Goal: Task Accomplishment & Management: Manage account settings

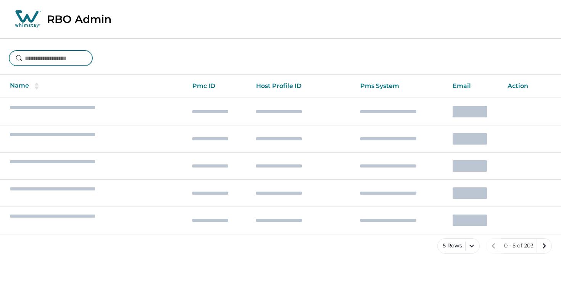
click at [68, 55] on input at bounding box center [50, 57] width 83 height 15
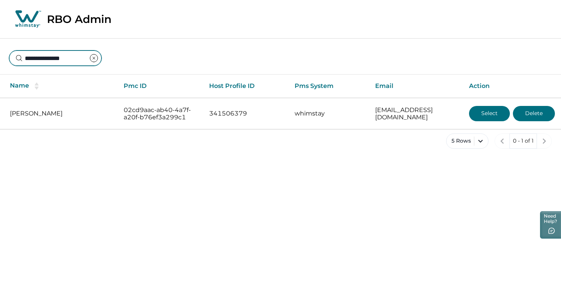
type input "**********"
click at [271, 44] on div "**********" at bounding box center [280, 52] width 561 height 28
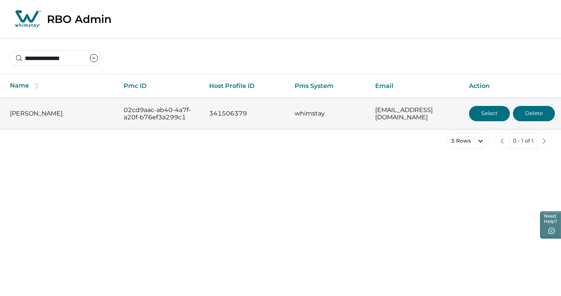
click at [487, 115] on button "Select" at bounding box center [489, 113] width 41 height 15
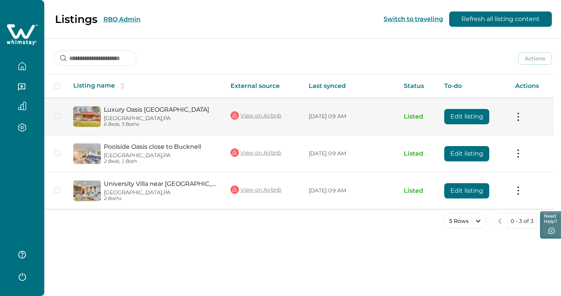
click at [133, 110] on link "Luxury Oasis Villa Near BuckNell" at bounding box center [161, 109] width 115 height 7
click at [456, 117] on button "Edit listing" at bounding box center [466, 116] width 45 height 15
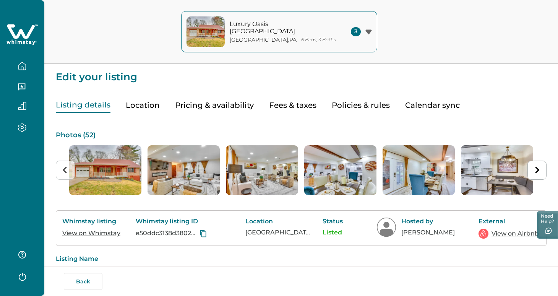
click at [194, 105] on button "Pricing & availability" at bounding box center [214, 105] width 79 height 16
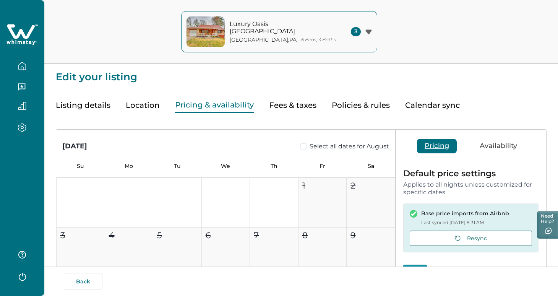
click at [63, 102] on button "Listing details" at bounding box center [83, 105] width 55 height 16
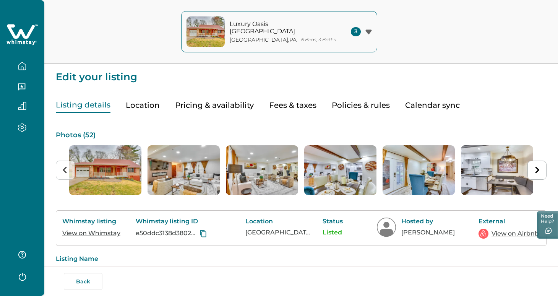
click at [24, 68] on icon "button" at bounding box center [22, 66] width 8 height 8
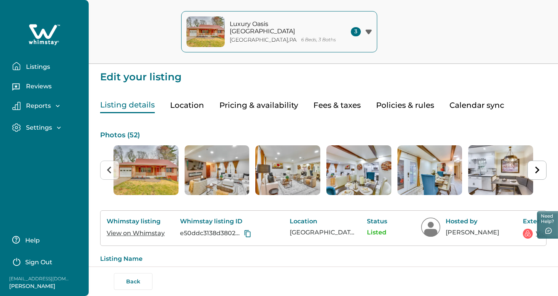
click at [30, 64] on p "Listings" at bounding box center [37, 67] width 26 height 8
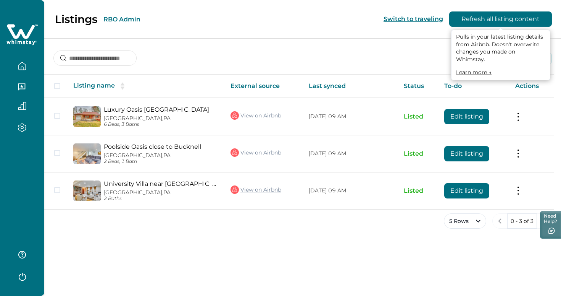
click at [485, 16] on button "Refresh all listing content" at bounding box center [500, 18] width 103 height 15
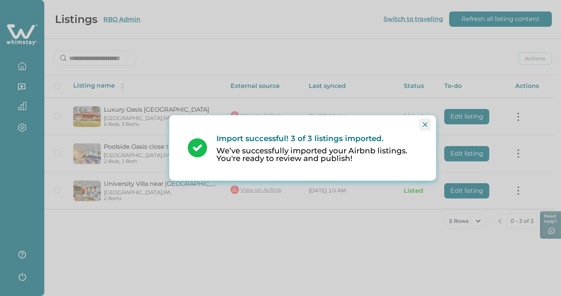
click at [421, 128] on button "Close" at bounding box center [425, 124] width 12 height 12
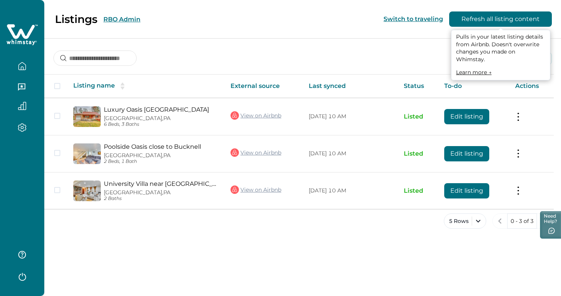
click at [477, 69] on link "Learn more →" at bounding box center [474, 72] width 36 height 7
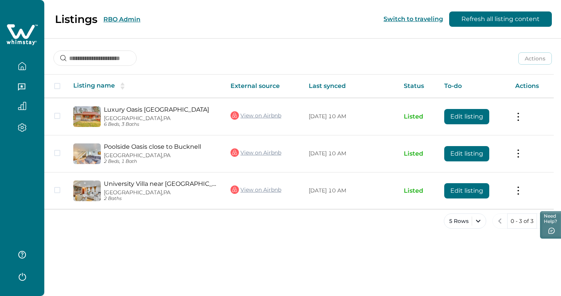
click at [119, 14] on div "Listings RBO Admin" at bounding box center [74, 19] width 131 height 13
click at [119, 16] on button "RBO Admin" at bounding box center [121, 19] width 37 height 7
